Goal: Task Accomplishment & Management: Use online tool/utility

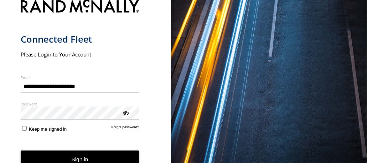
scroll to position [22, 0]
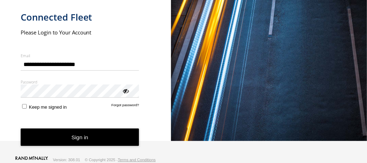
type input "**********"
click at [83, 135] on button "Sign in" at bounding box center [80, 137] width 119 height 17
